Goal: Find specific page/section: Find specific page/section

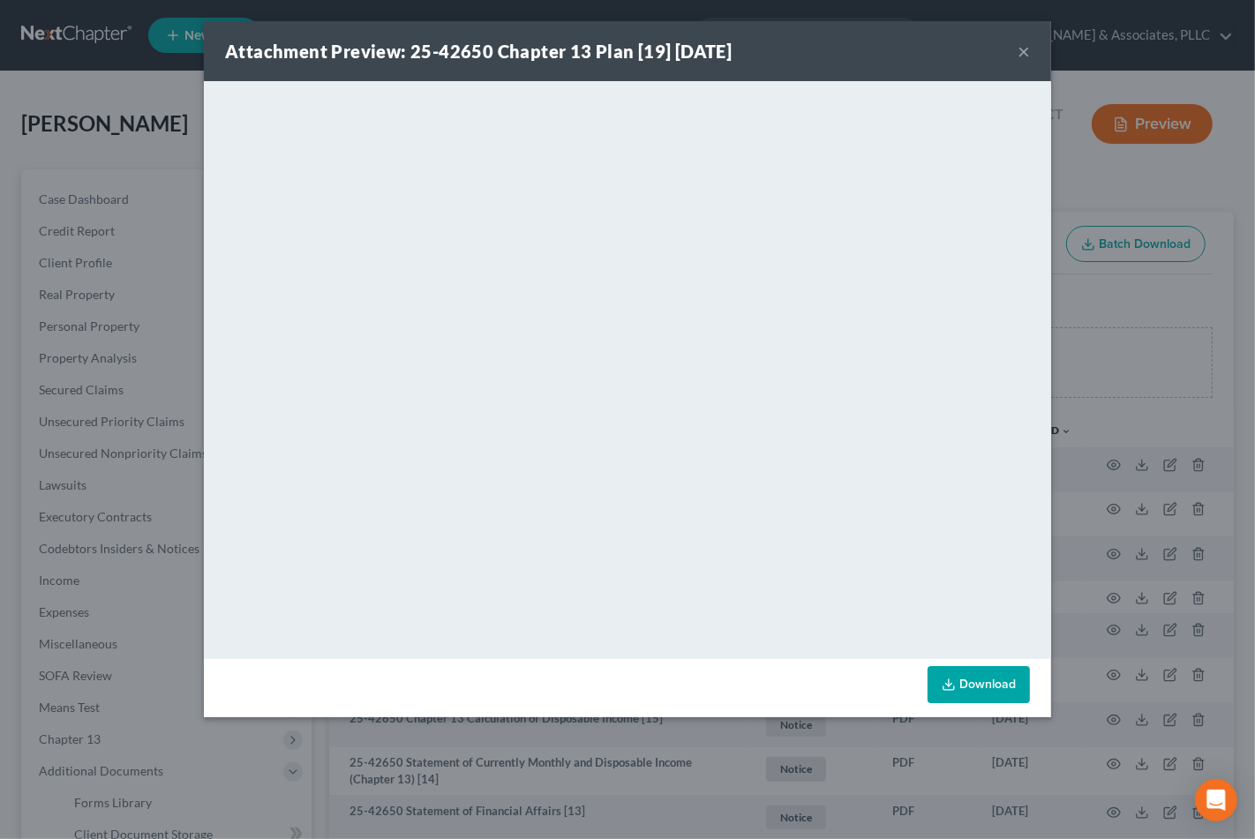
click at [1027, 50] on button "×" at bounding box center [1024, 51] width 12 height 21
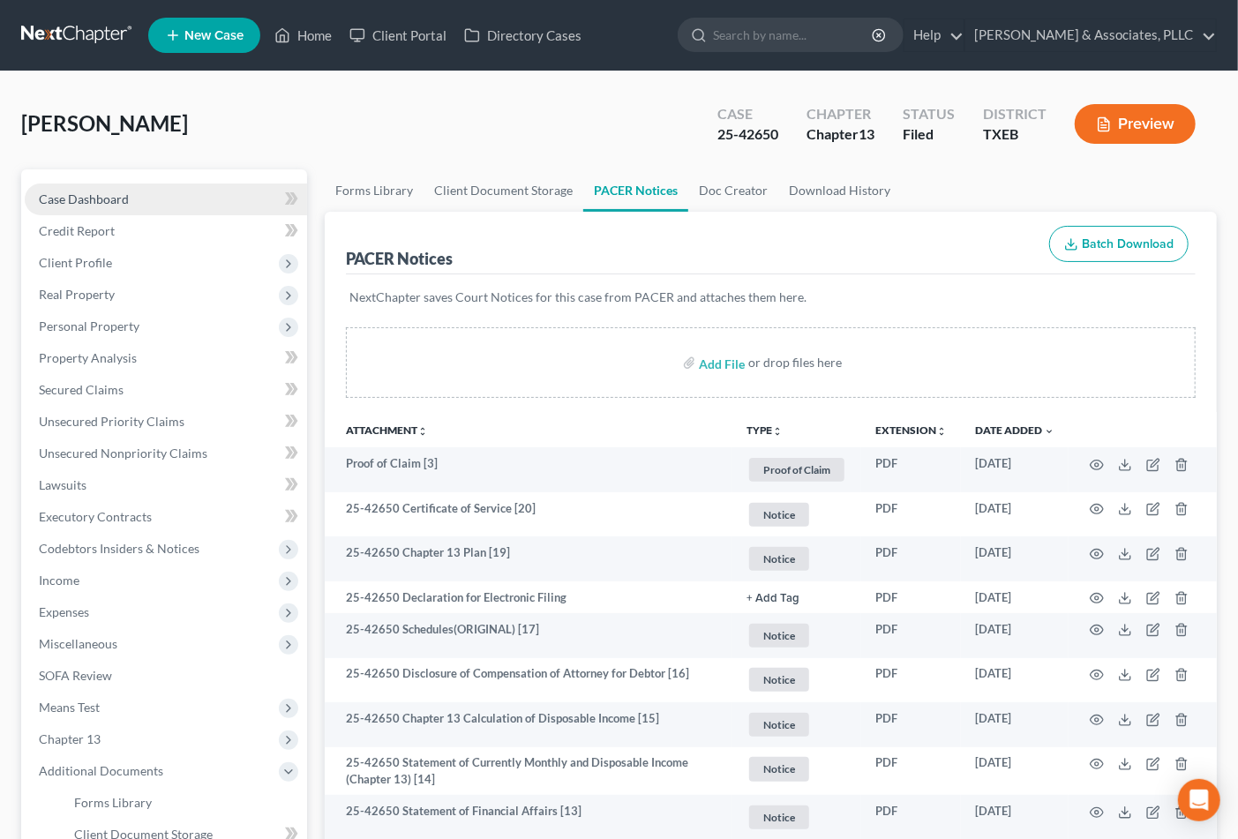
click at [122, 199] on span "Case Dashboard" at bounding box center [84, 199] width 90 height 15
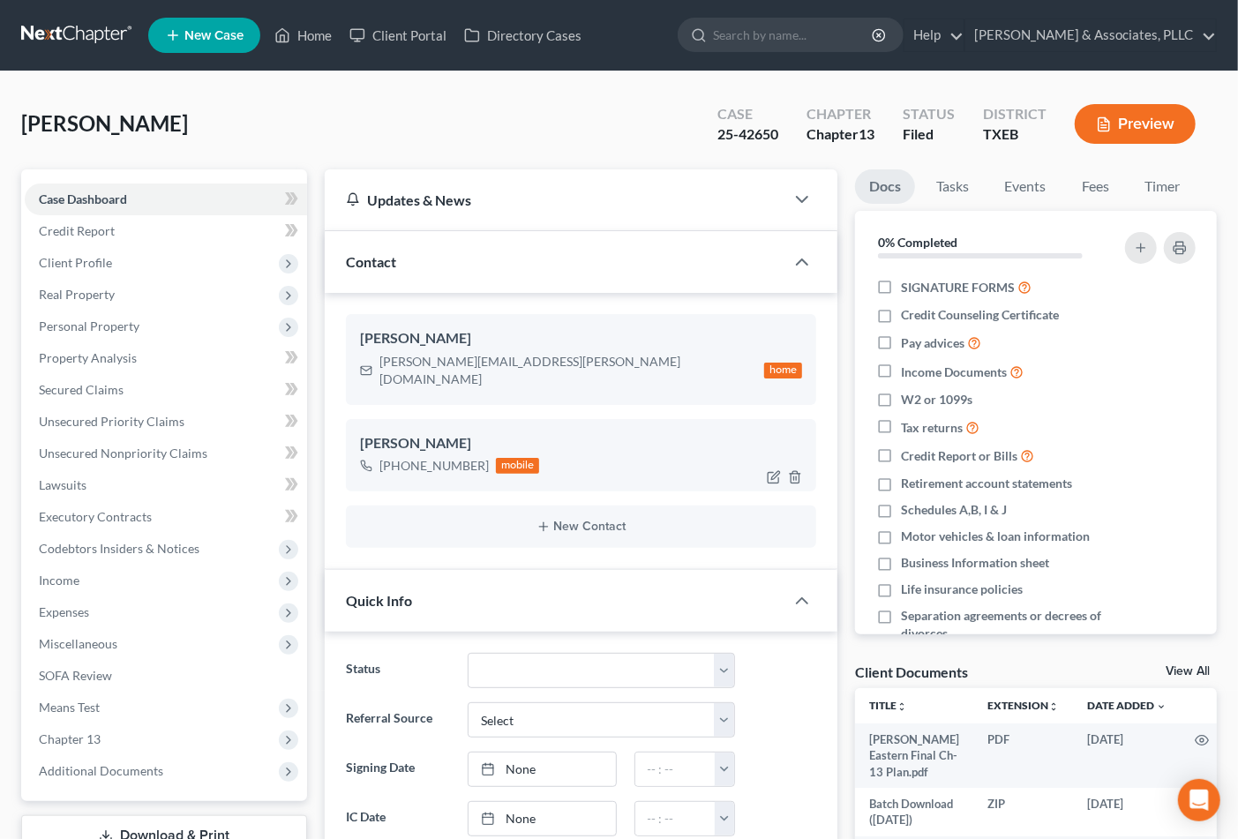
scroll to position [490, 0]
click at [93, 203] on span "Case Dashboard" at bounding box center [83, 199] width 88 height 15
click at [85, 225] on span "Credit Report" at bounding box center [77, 230] width 76 height 15
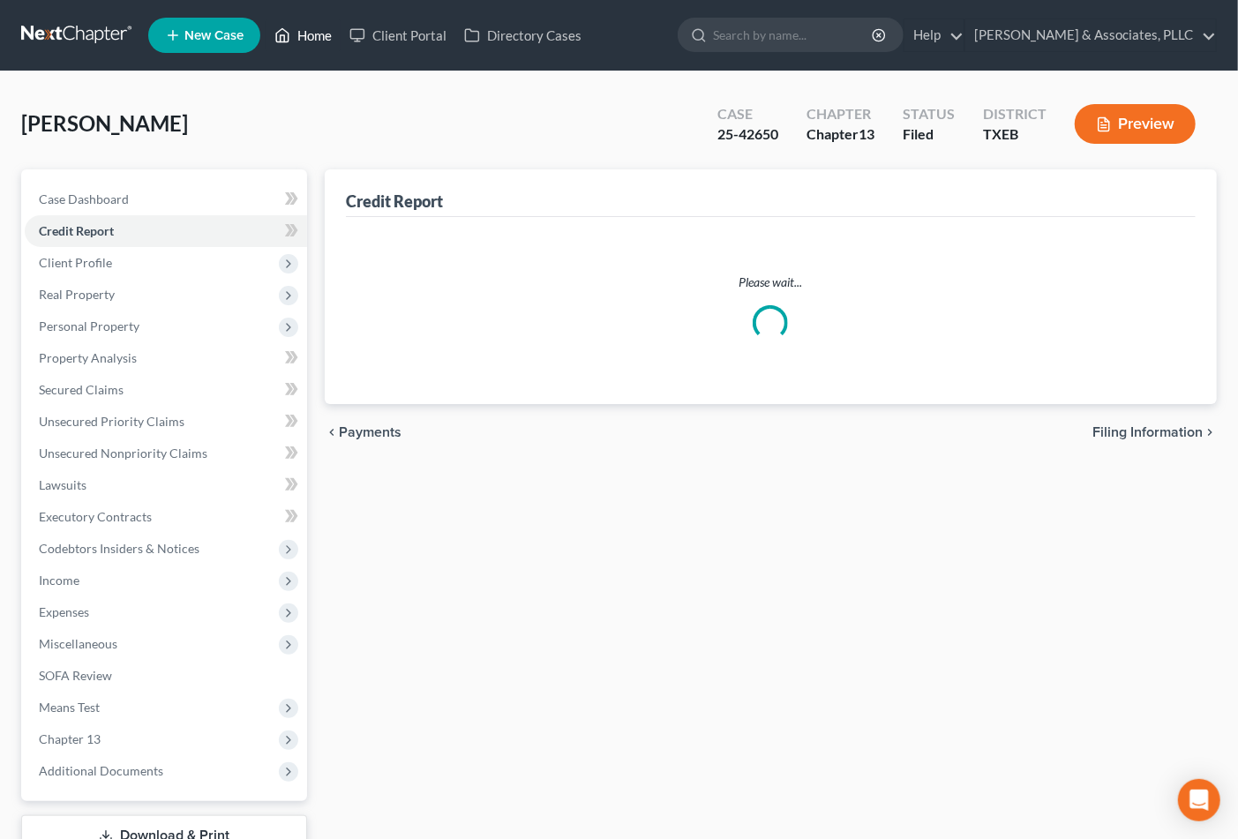
click at [314, 39] on link "Home" at bounding box center [303, 35] width 75 height 32
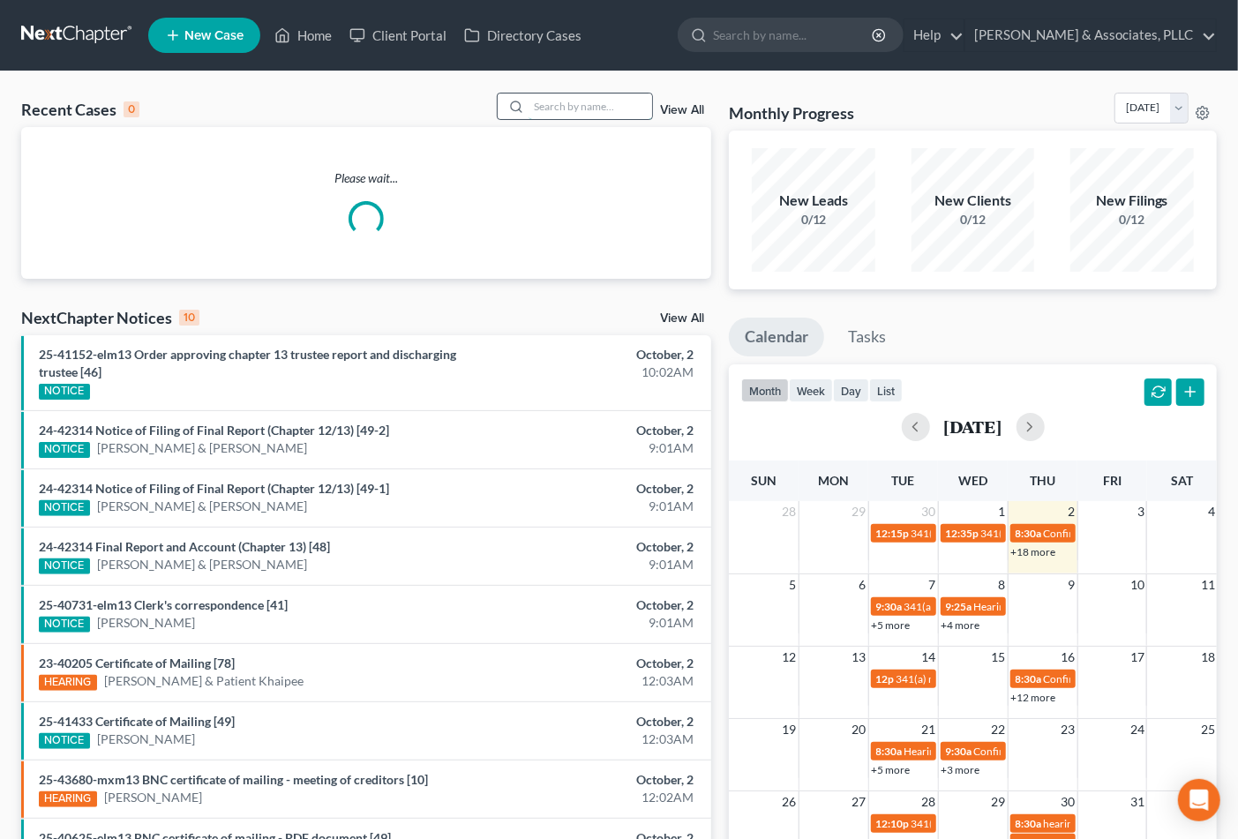
click at [566, 104] on input "search" at bounding box center [591, 107] width 124 height 26
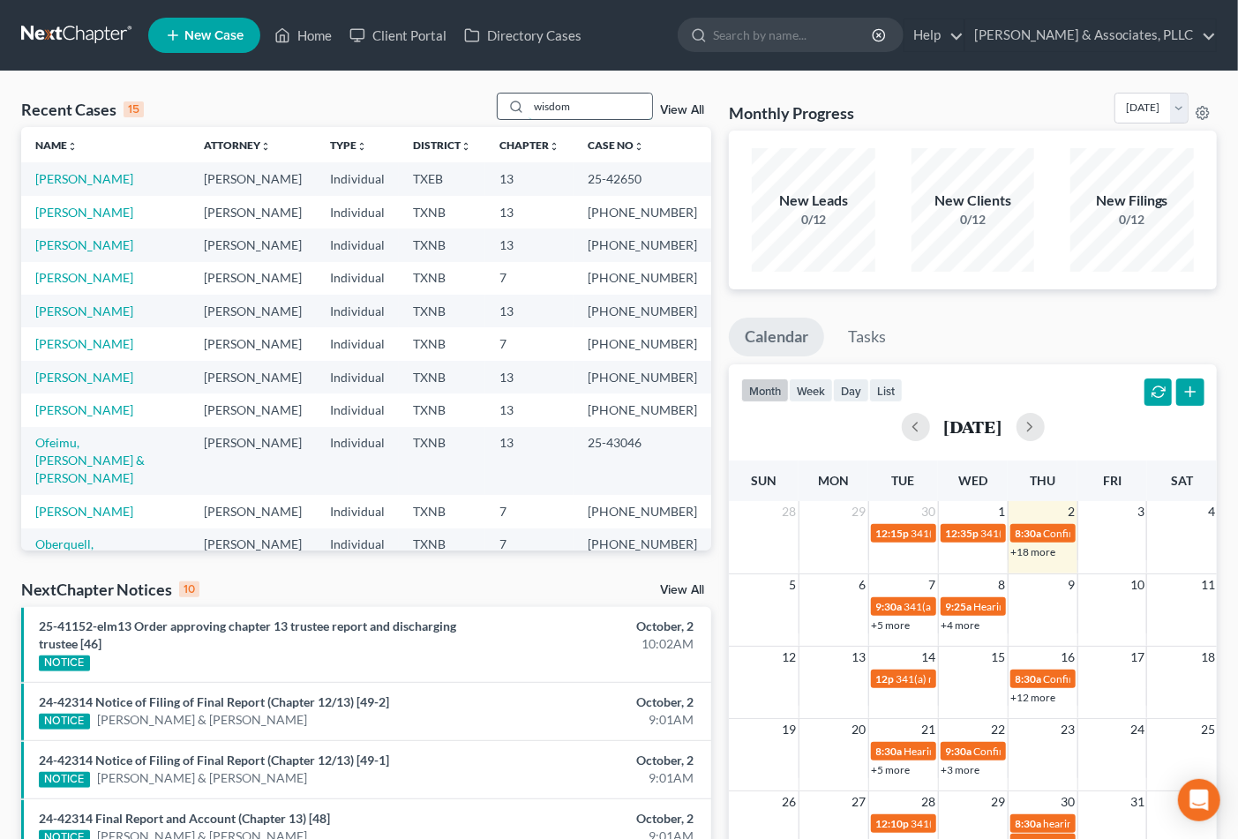
type input "wisdom"
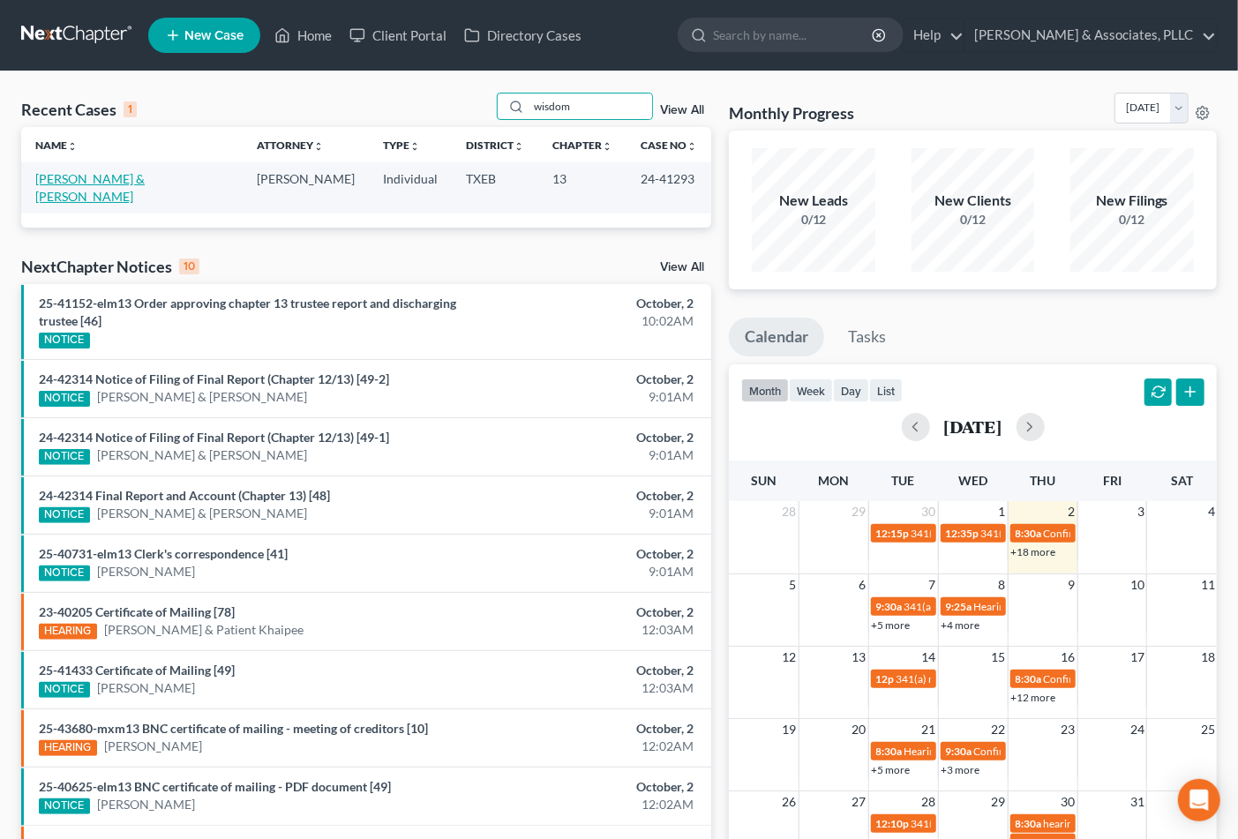
click at [145, 177] on link "[PERSON_NAME] & [PERSON_NAME]" at bounding box center [89, 187] width 109 height 33
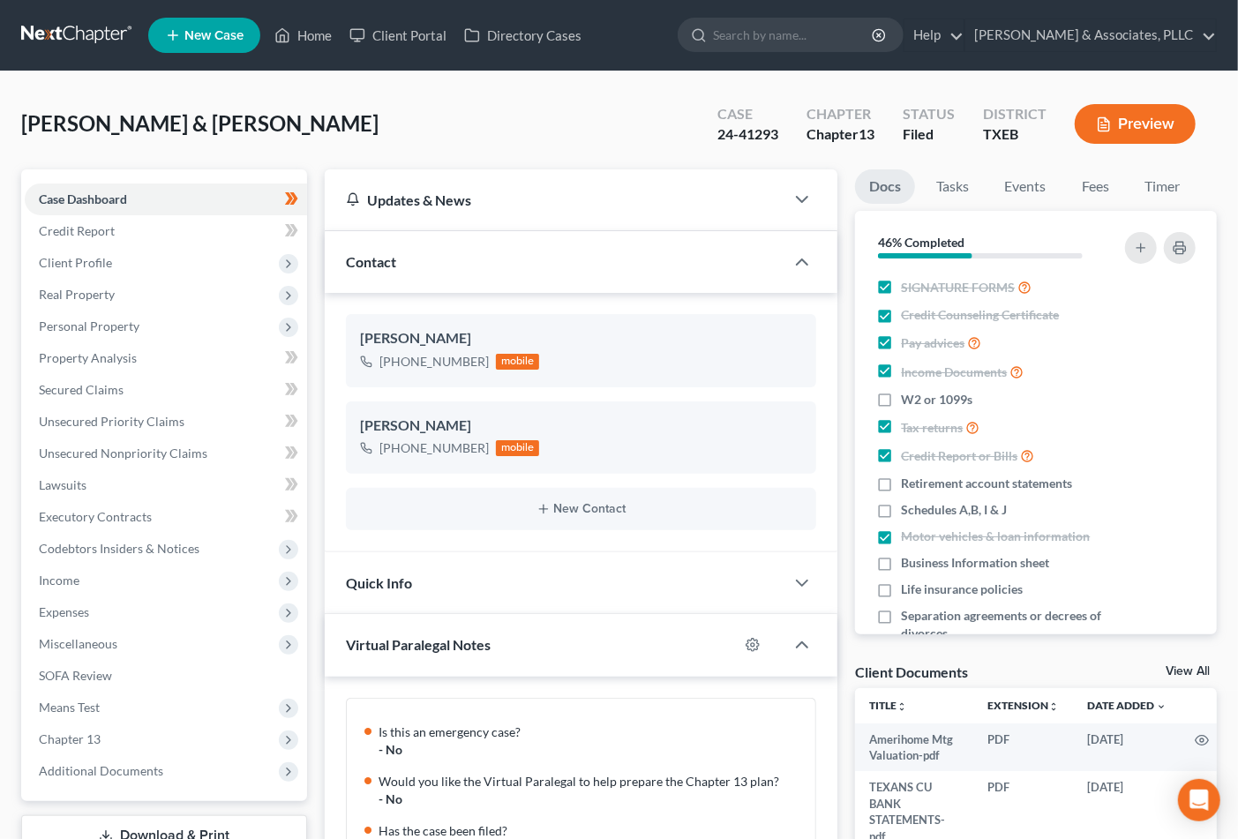
scroll to position [631, 0]
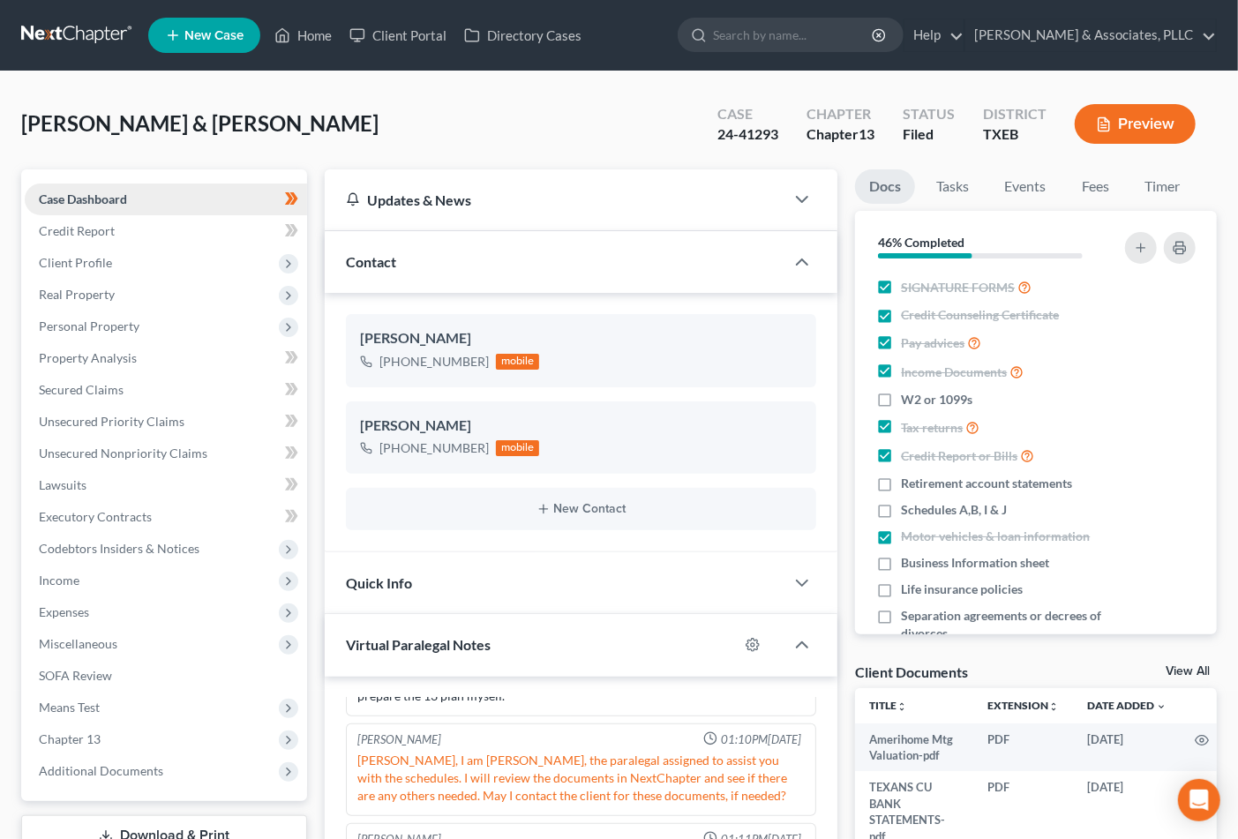
click at [71, 194] on span "Case Dashboard" at bounding box center [83, 199] width 88 height 15
click at [321, 36] on link "Home" at bounding box center [303, 35] width 75 height 32
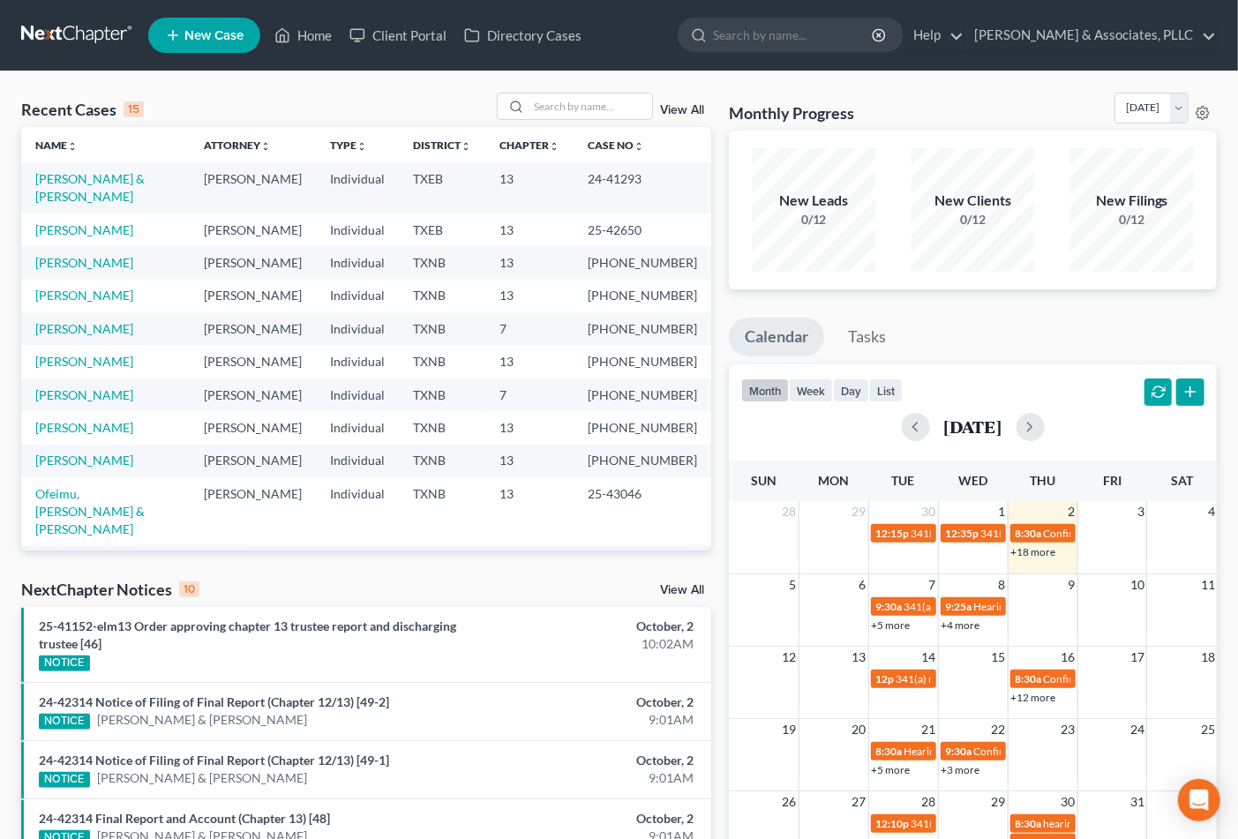
click at [244, 115] on div "Recent Cases 15 View All" at bounding box center [366, 110] width 690 height 34
click at [612, 112] on input "search" at bounding box center [591, 107] width 124 height 26
click at [560, 97] on input "search" at bounding box center [591, 107] width 124 height 26
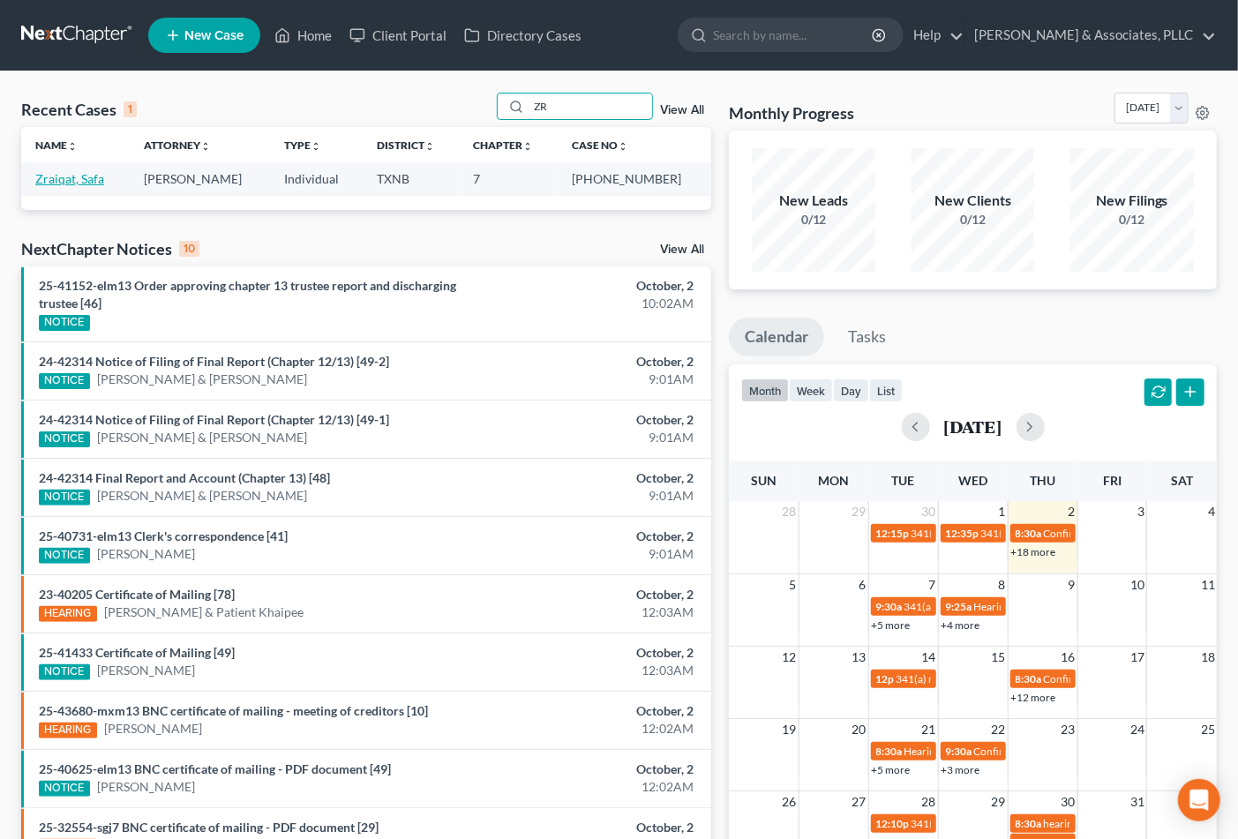
type input "ZR"
click at [68, 173] on link "Zraiqat, Safa" at bounding box center [69, 178] width 69 height 15
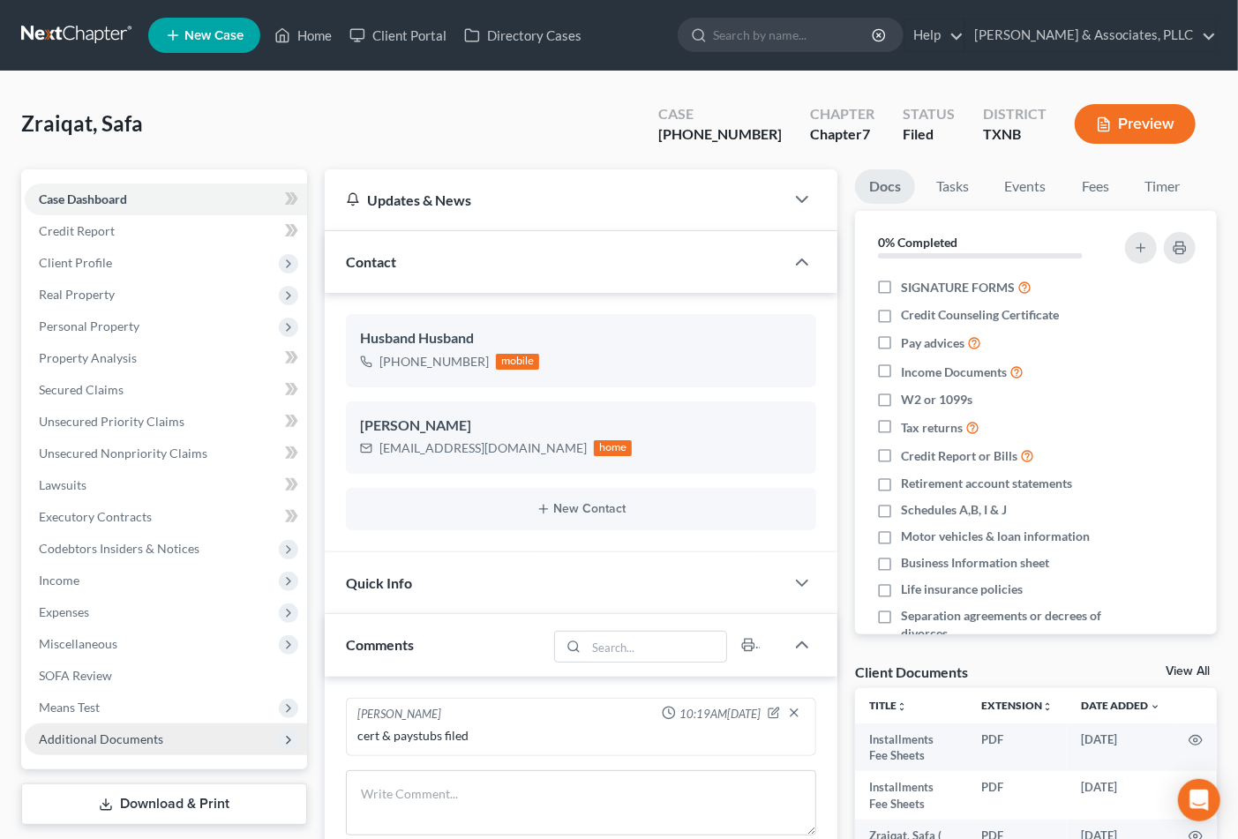
click at [136, 737] on span "Additional Documents" at bounding box center [101, 739] width 124 height 15
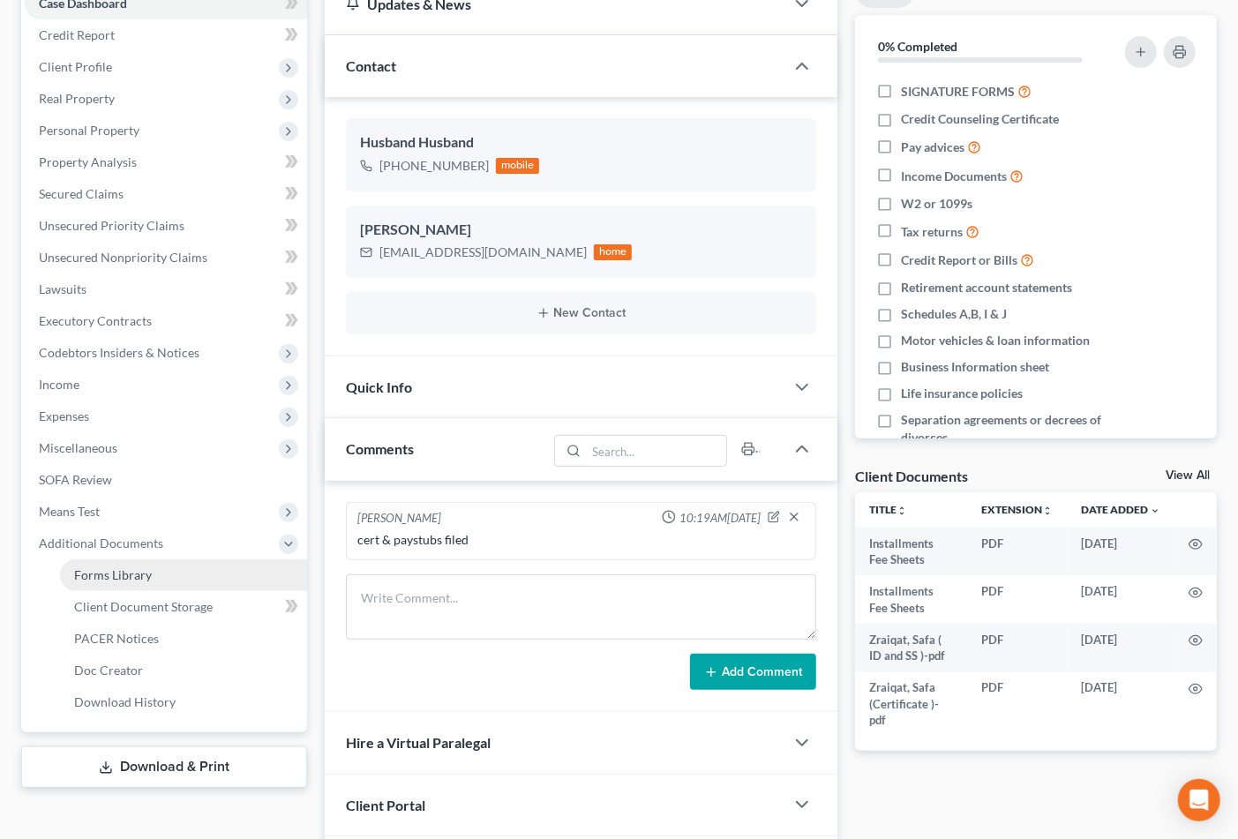
click at [121, 576] on span "Forms Library" at bounding box center [113, 575] width 78 height 15
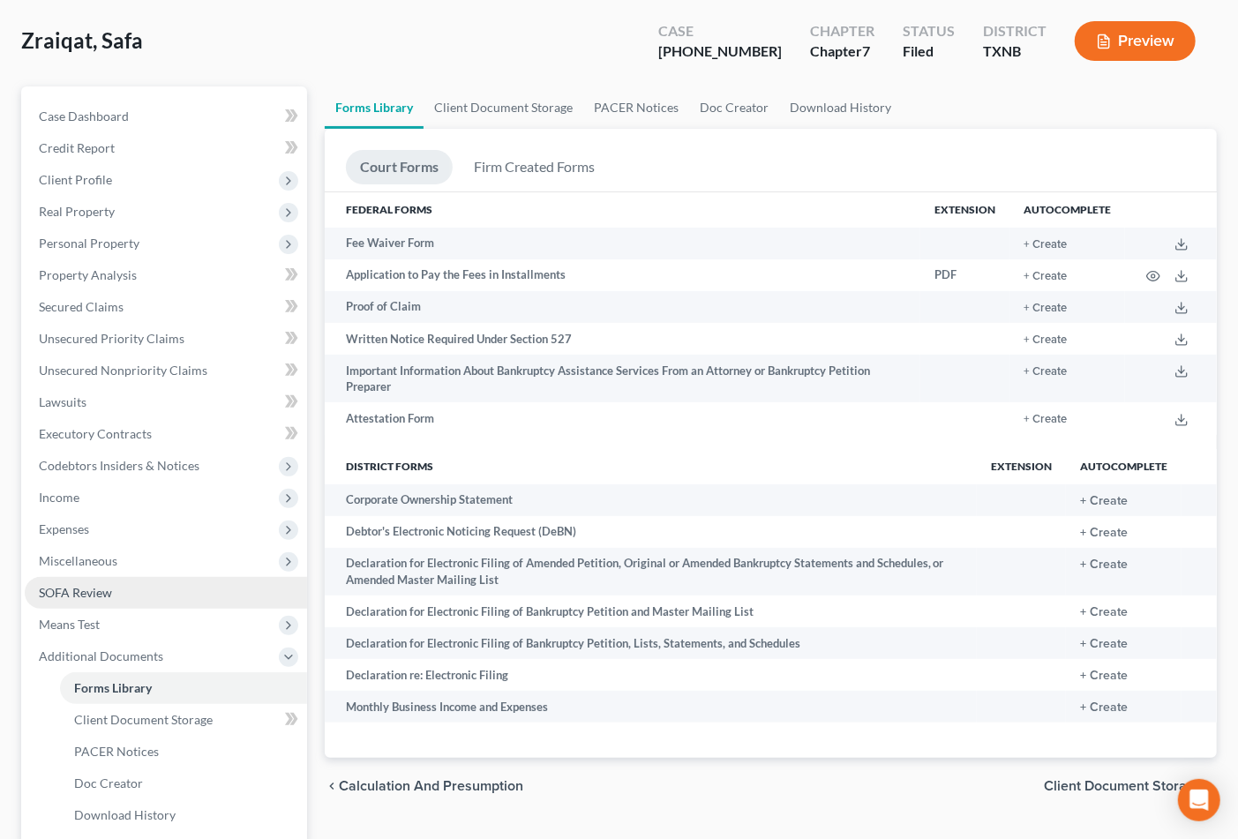
scroll to position [209, 0]
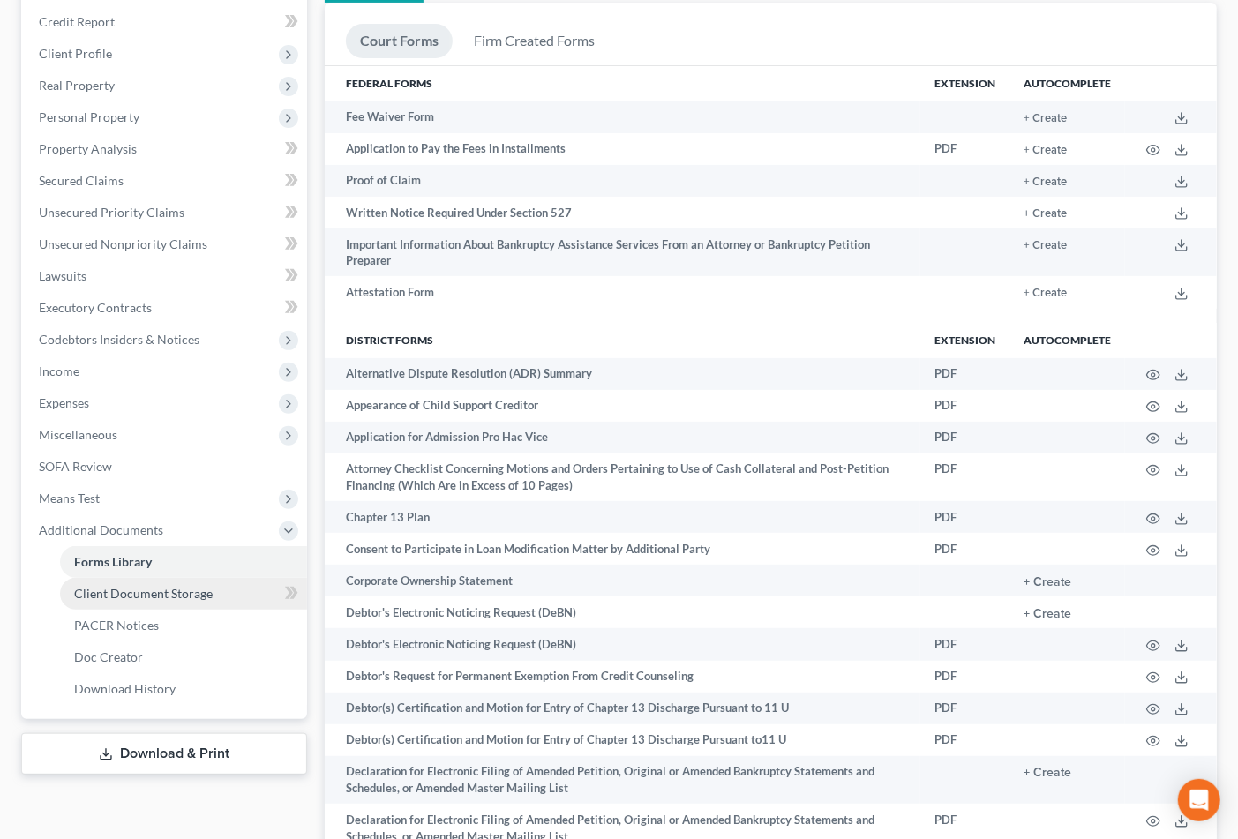
click at [150, 591] on span "Client Document Storage" at bounding box center [143, 593] width 139 height 15
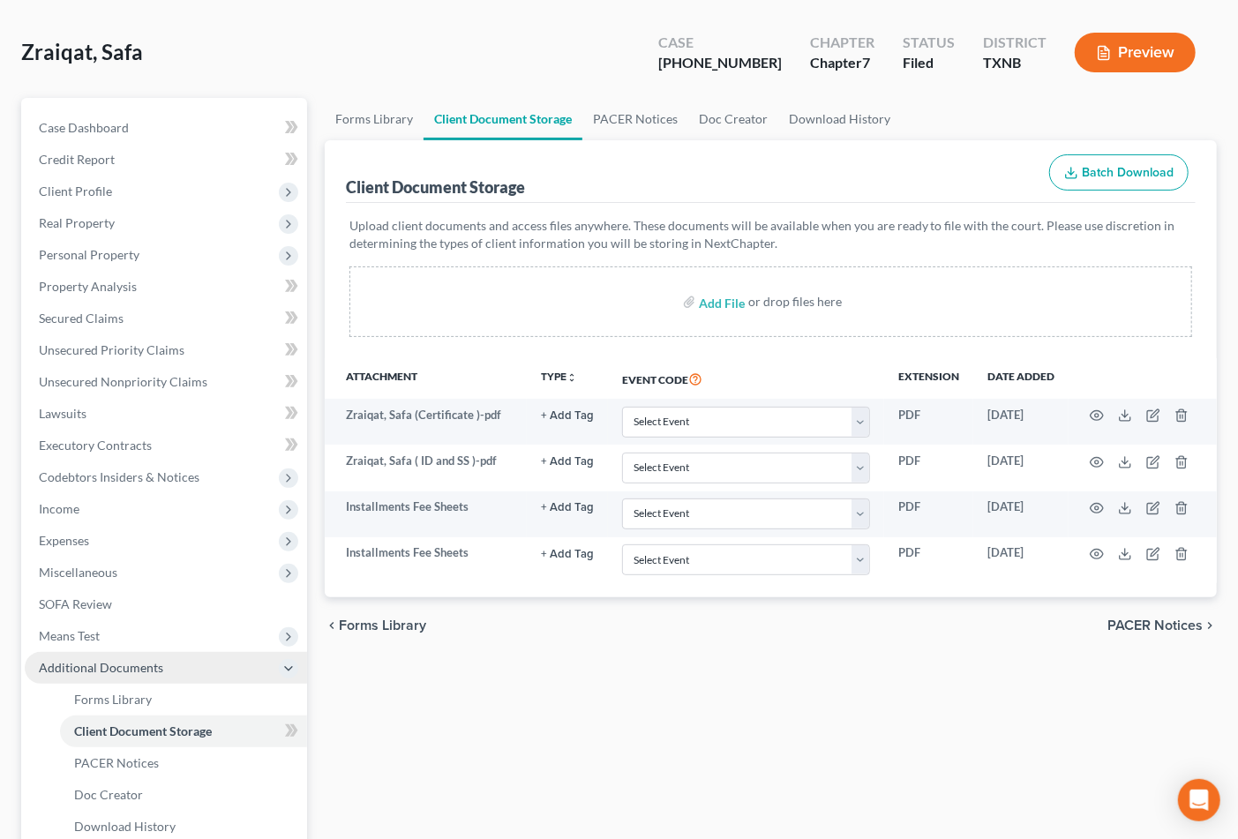
scroll to position [196, 0]
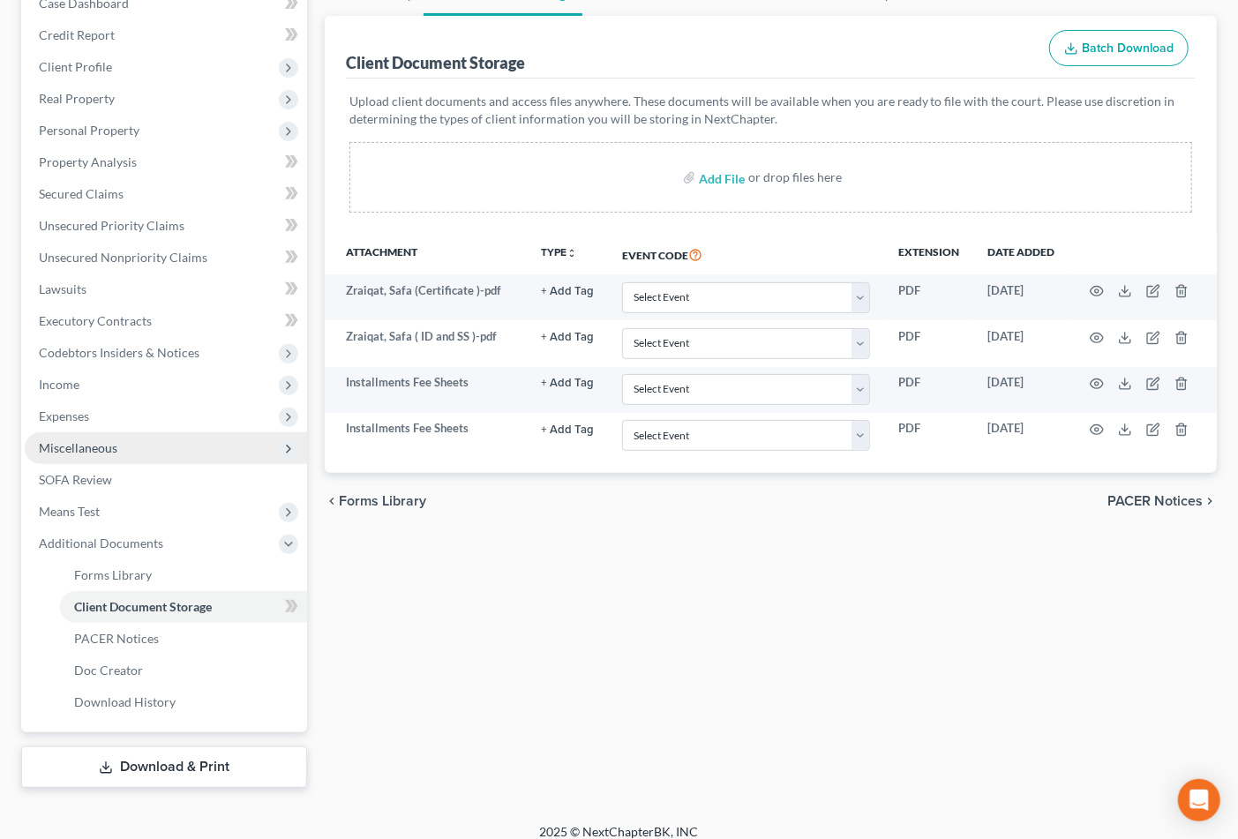
click at [71, 444] on span "Miscellaneous" at bounding box center [78, 447] width 79 height 15
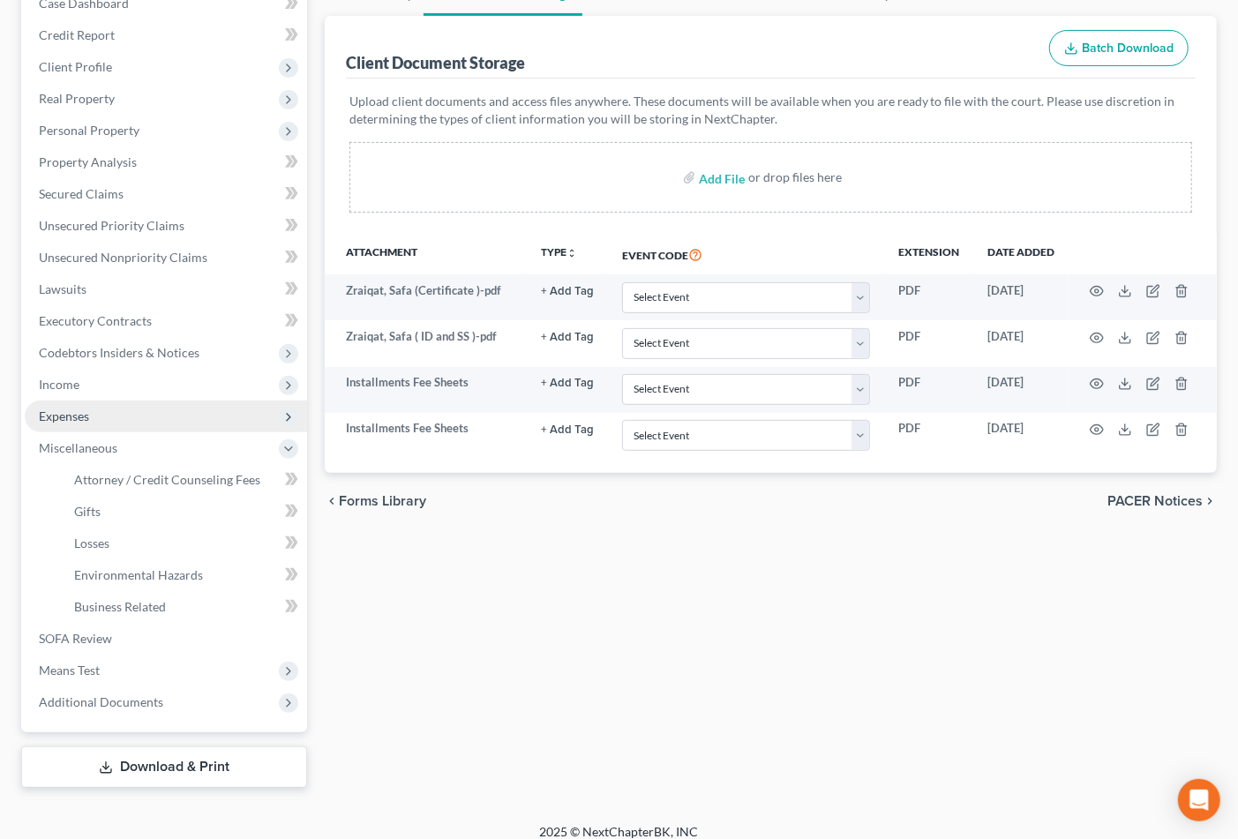
click at [78, 418] on span "Expenses" at bounding box center [64, 416] width 50 height 15
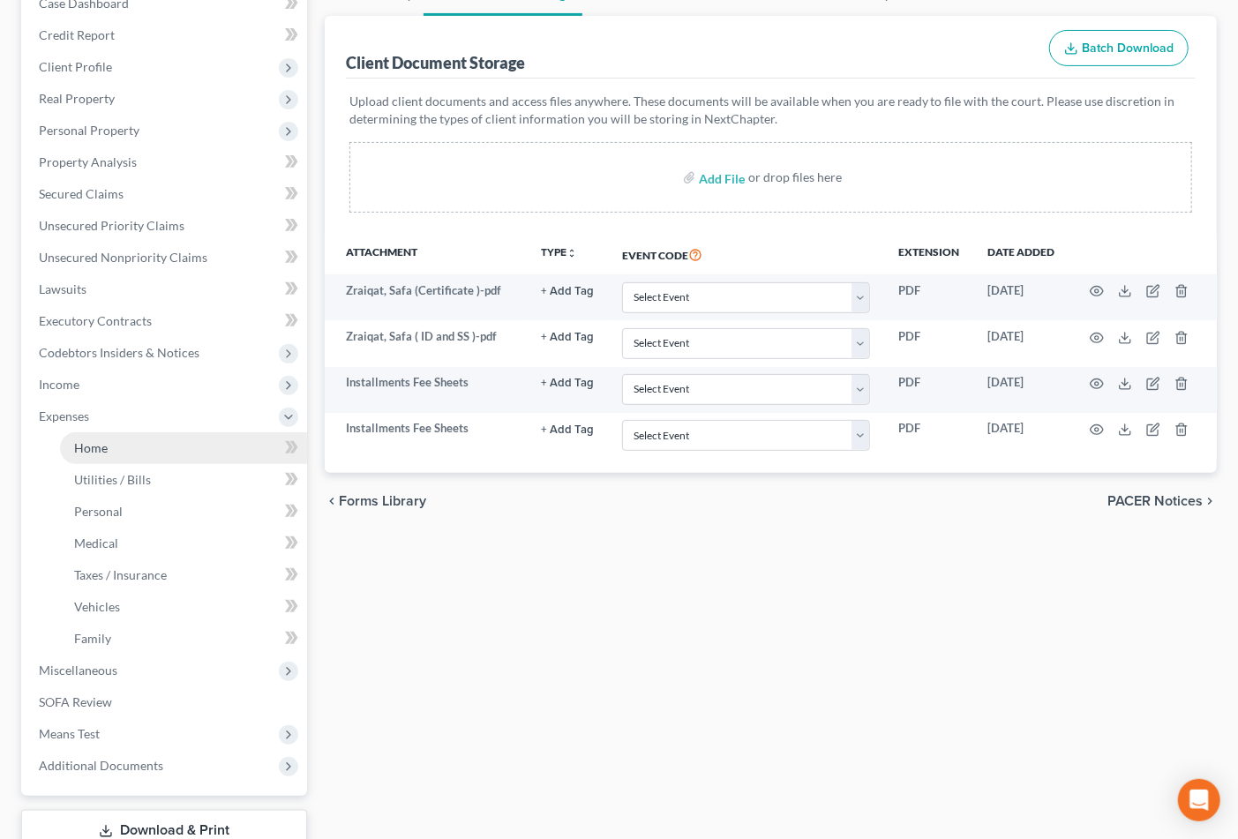
drag, startPoint x: 81, startPoint y: 383, endPoint x: 94, endPoint y: 444, distance: 62.1
click at [81, 387] on span "Income" at bounding box center [166, 385] width 282 height 32
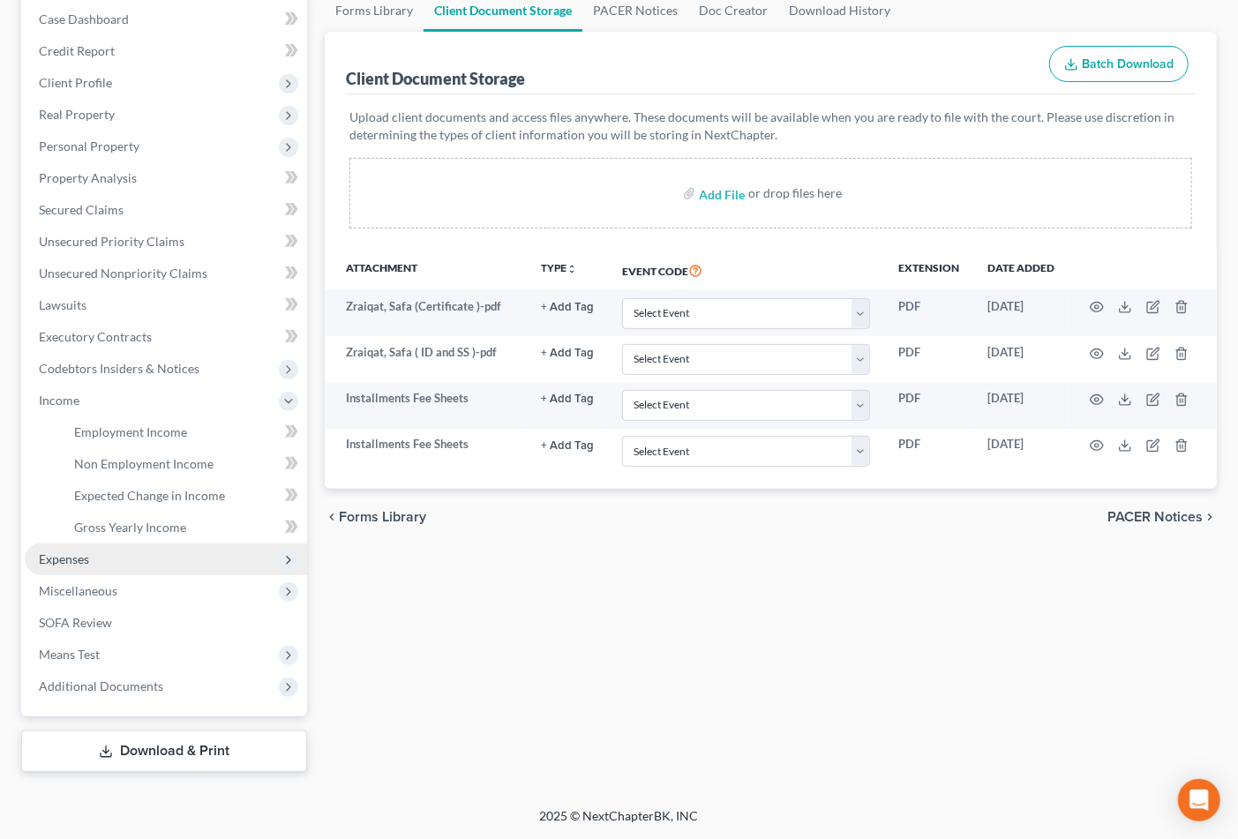
scroll to position [178, 0]
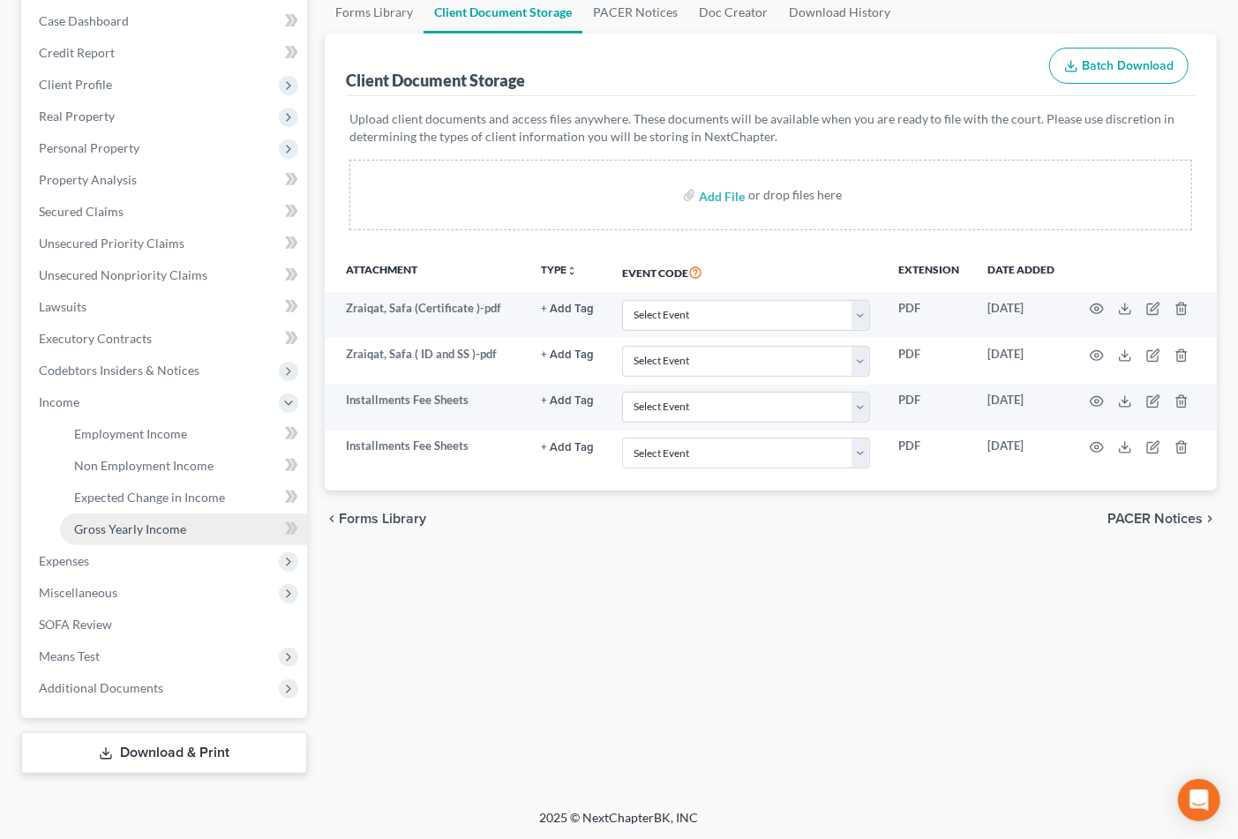
click at [121, 523] on span "Gross Yearly Income" at bounding box center [130, 529] width 112 height 15
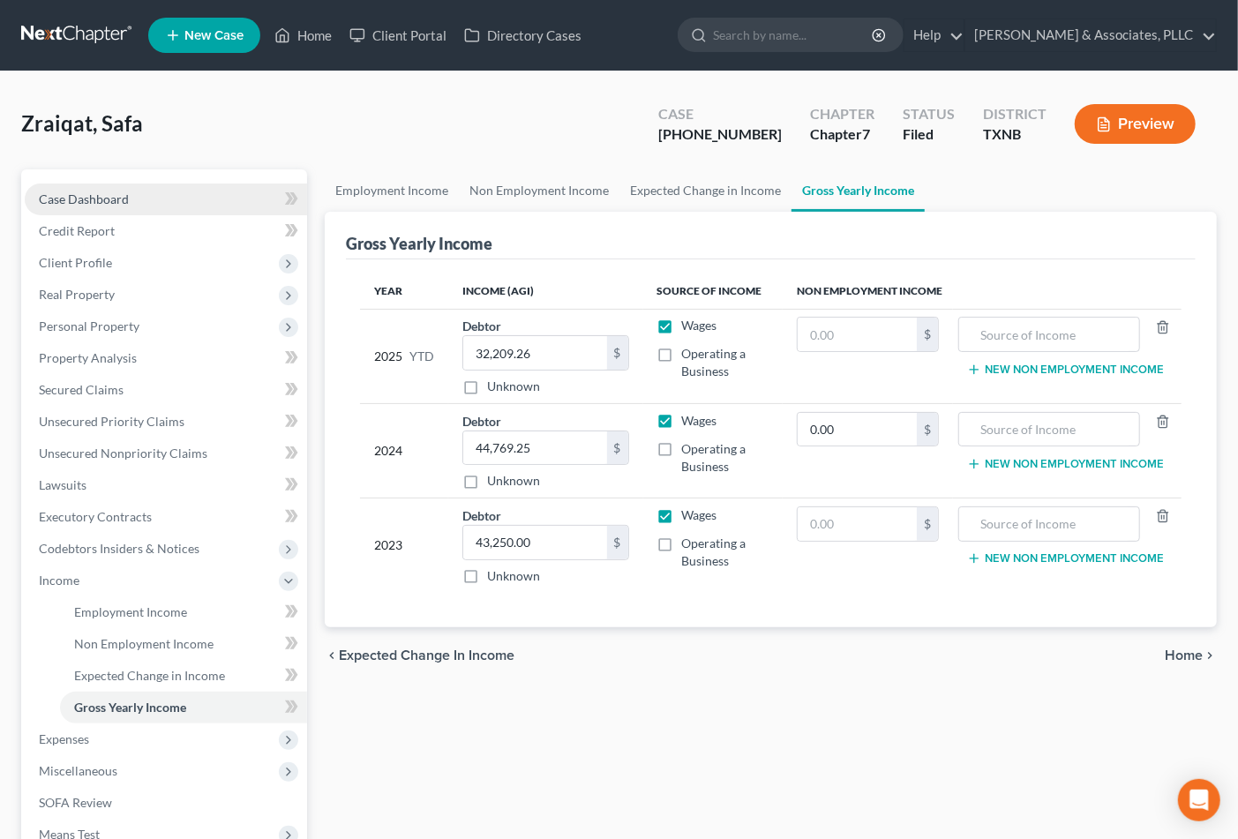
click at [76, 199] on span "Case Dashboard" at bounding box center [84, 199] width 90 height 15
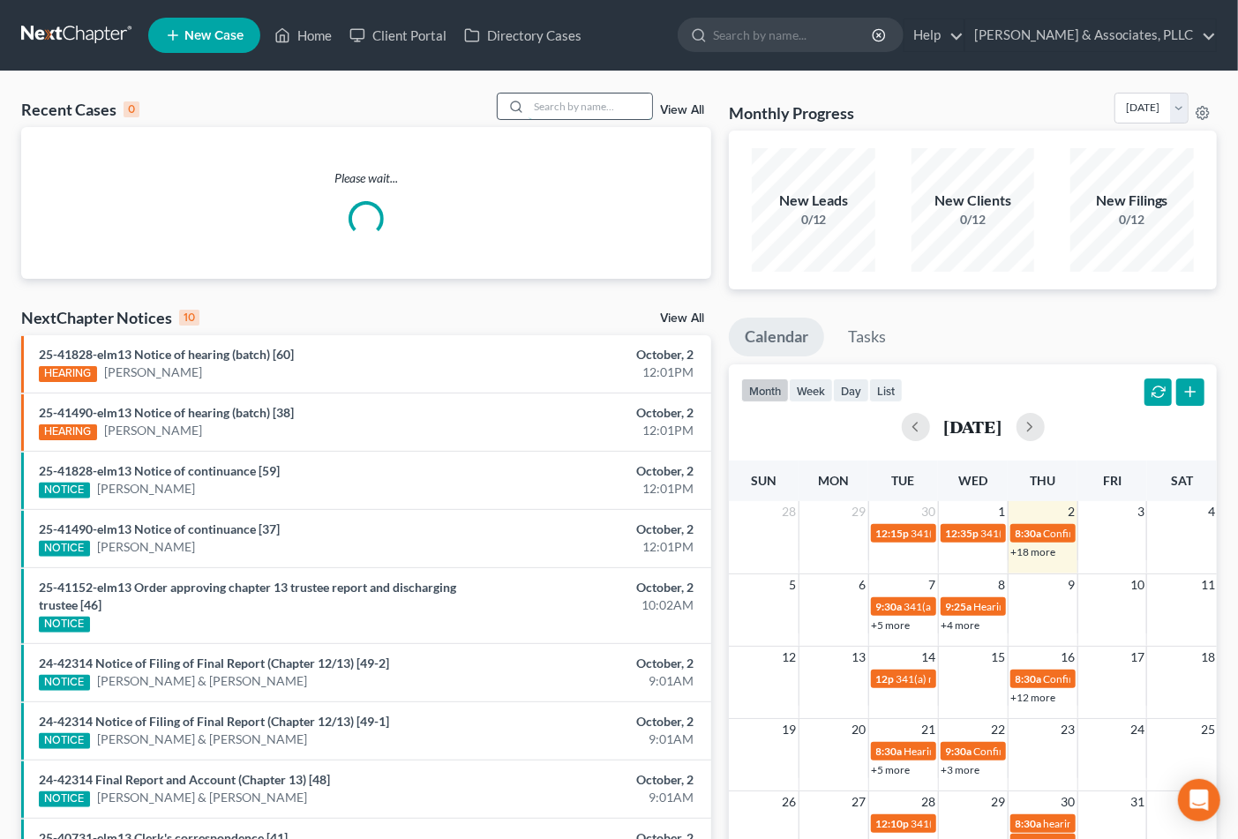
click at [589, 103] on input "search" at bounding box center [591, 107] width 124 height 26
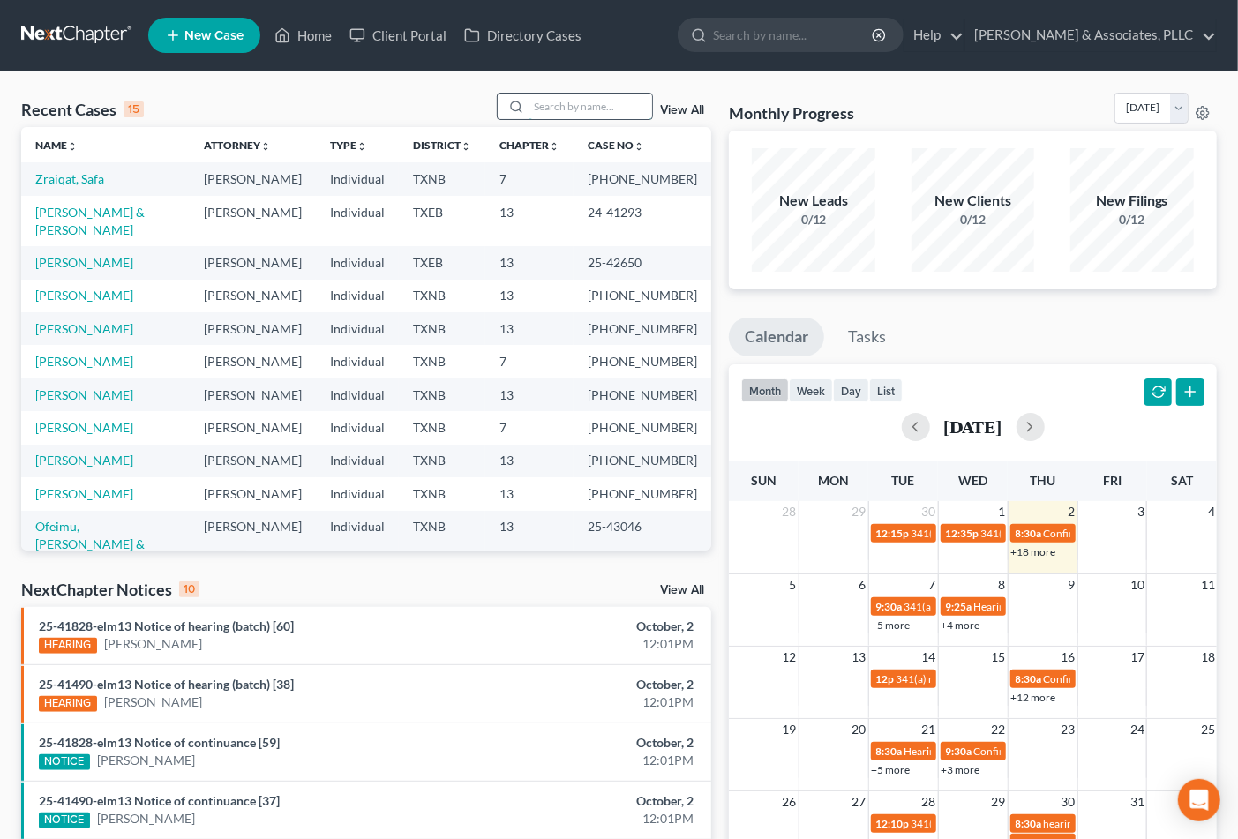
click at [563, 112] on input "search" at bounding box center [591, 107] width 124 height 26
type input "trush"
